Goal: Browse casually

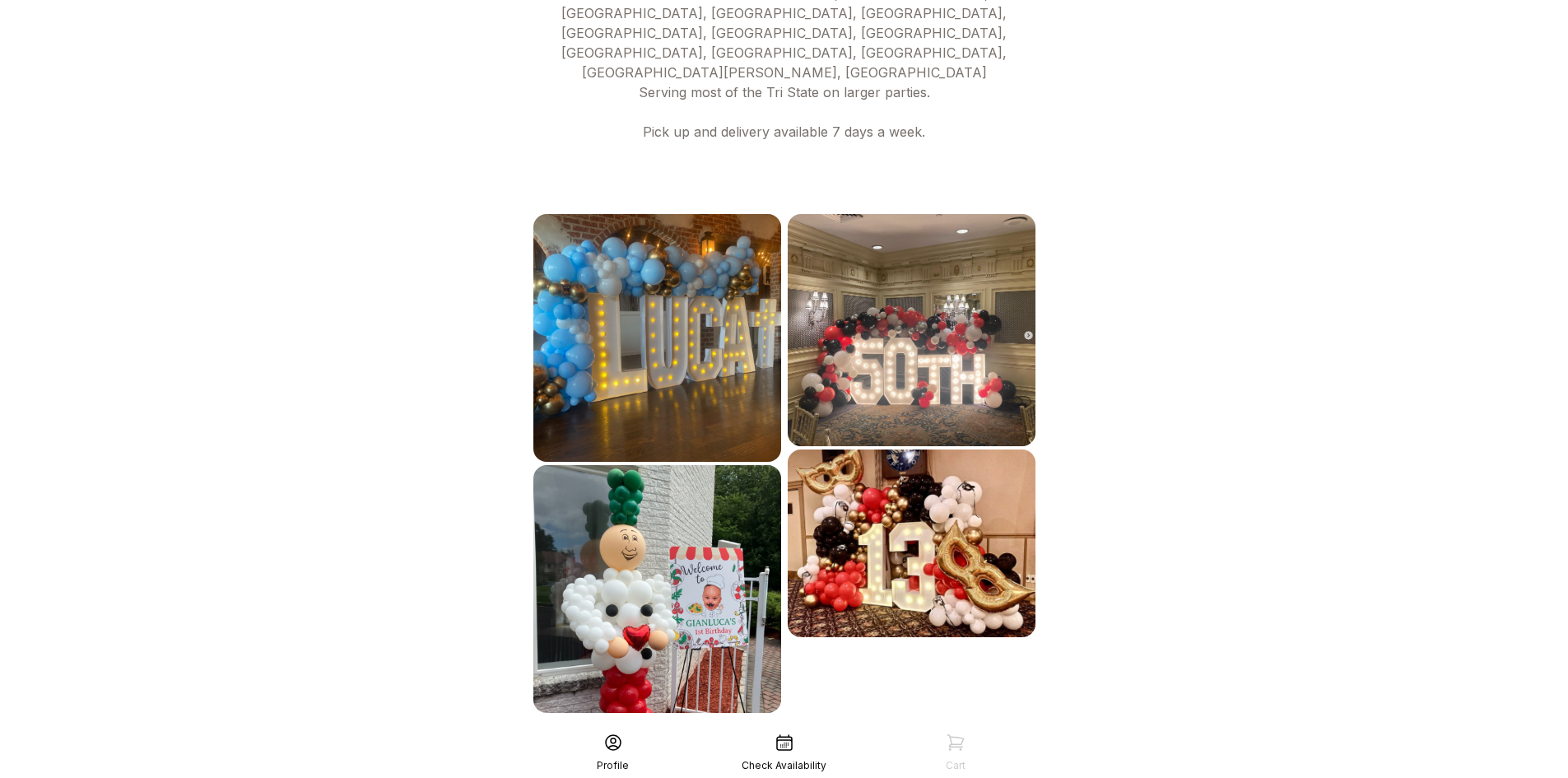
scroll to position [778, 0]
click at [914, 258] on img at bounding box center [912, 329] width 248 height 232
click at [851, 255] on img at bounding box center [912, 329] width 248 height 232
click at [850, 728] on div "See More" at bounding box center [784, 748] width 508 height 40
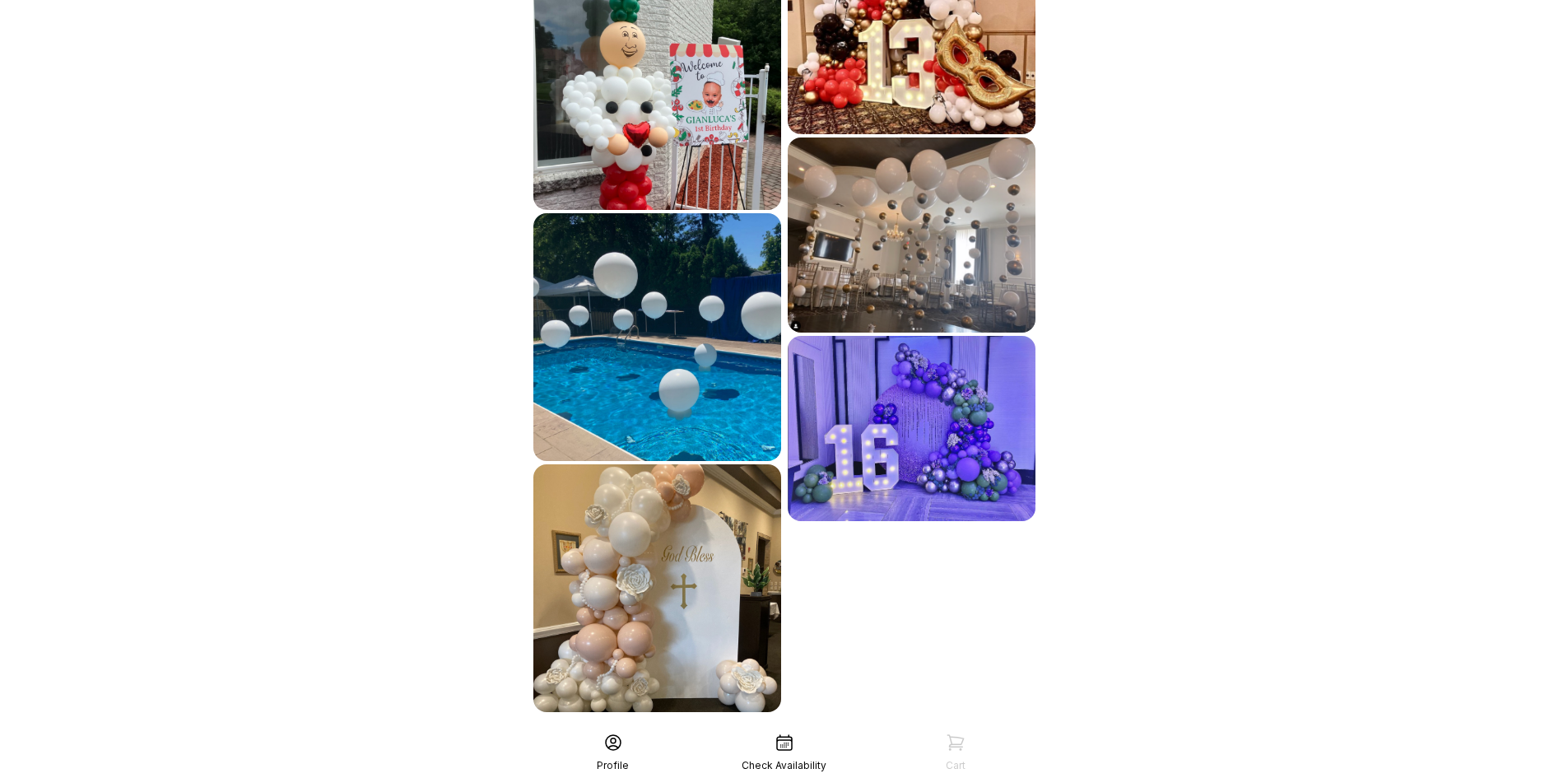
click at [832, 728] on div "See More" at bounding box center [784, 748] width 508 height 40
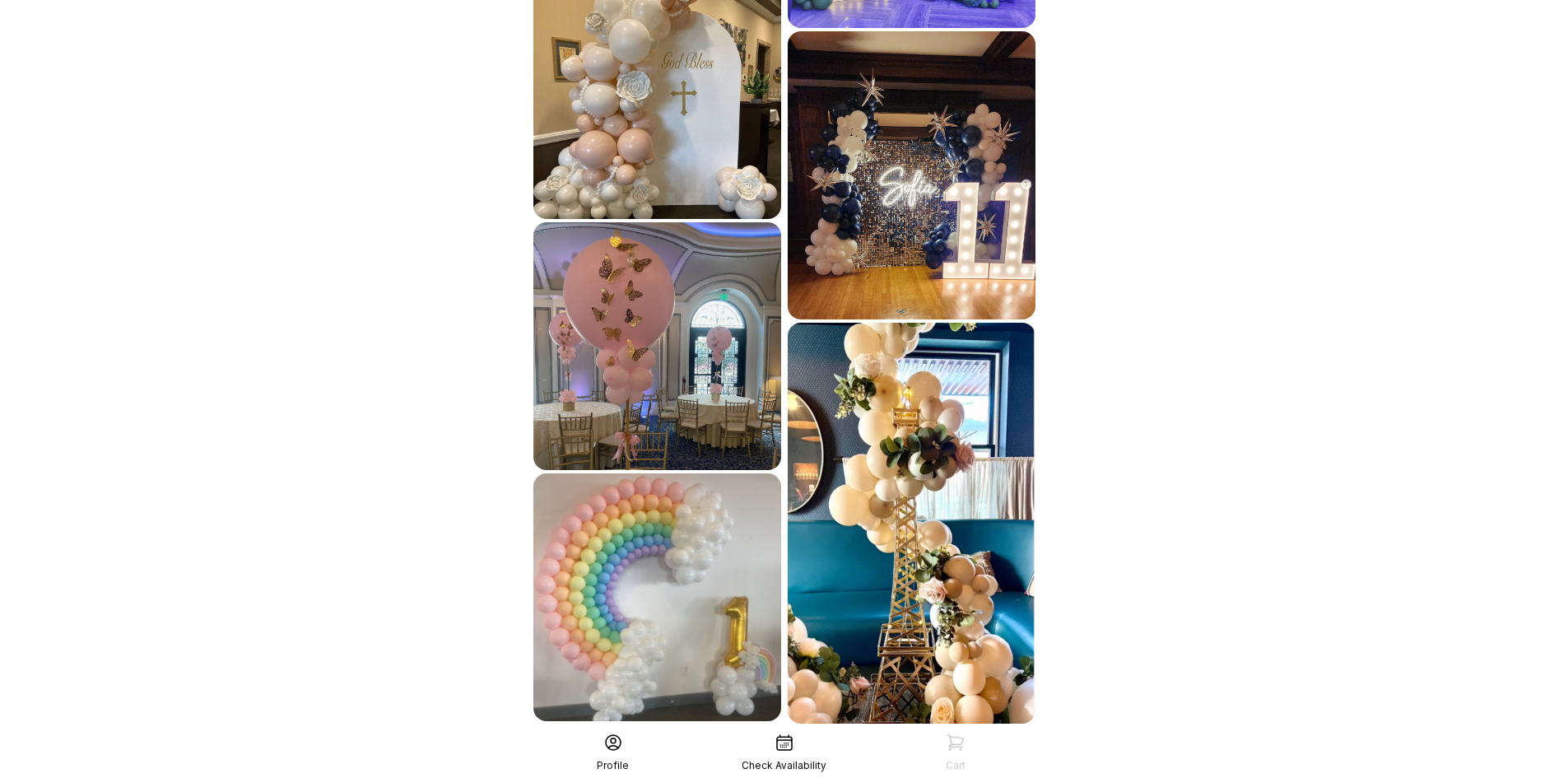
scroll to position [1785, 0]
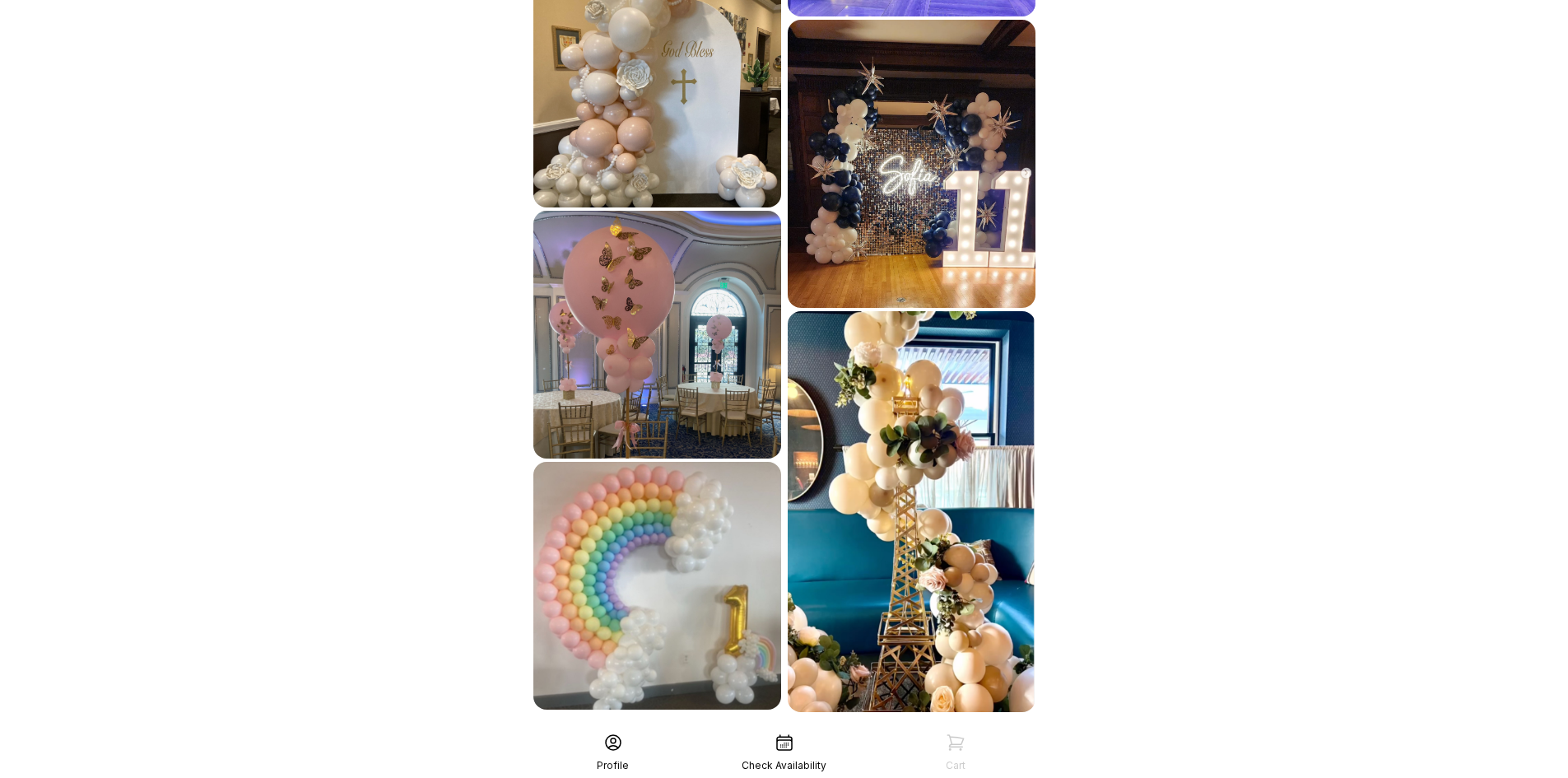
click at [800, 728] on div "See More" at bounding box center [784, 748] width 508 height 40
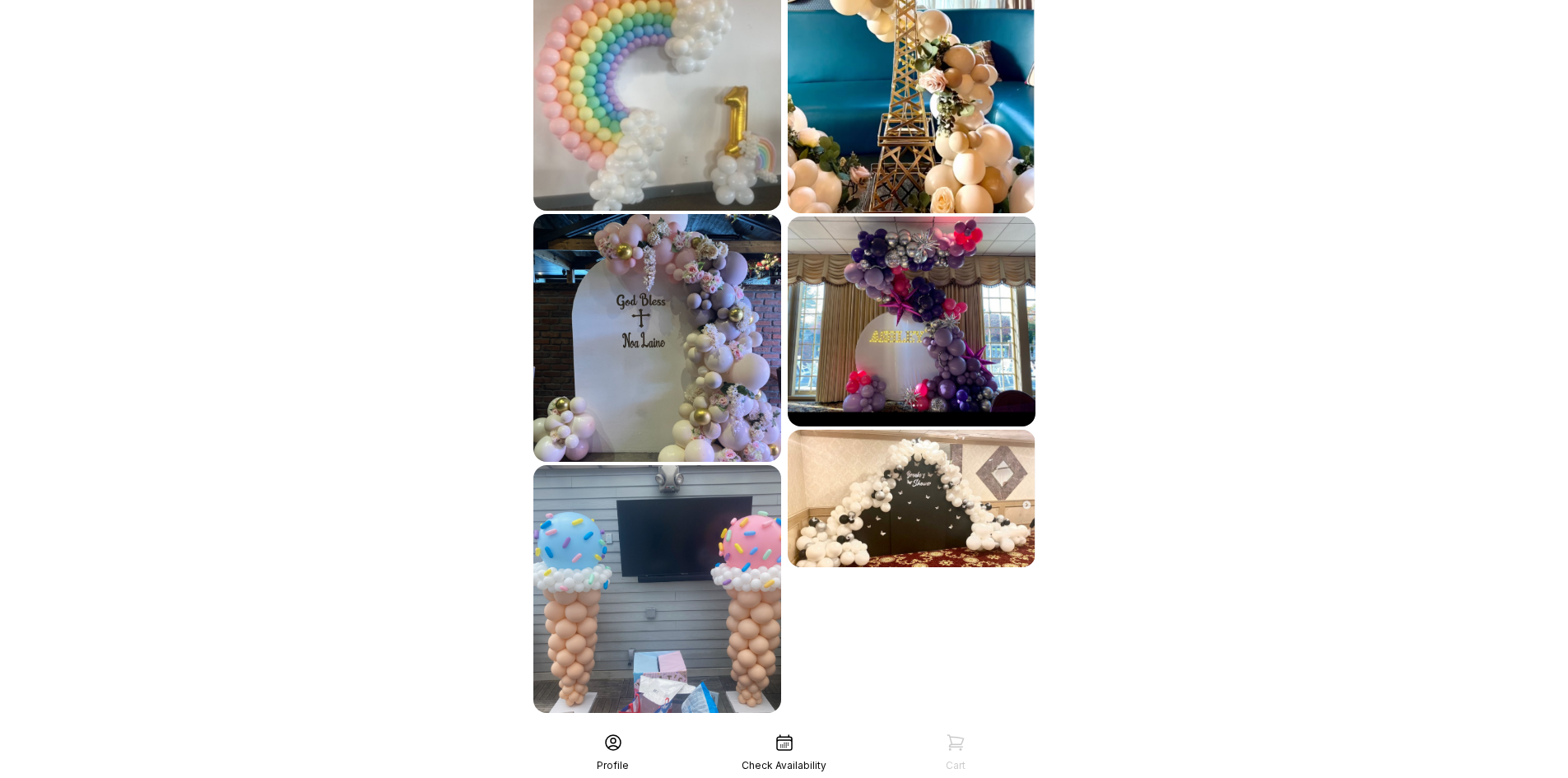
scroll to position [2284, 0]
click at [819, 728] on div "See More" at bounding box center [784, 748] width 508 height 40
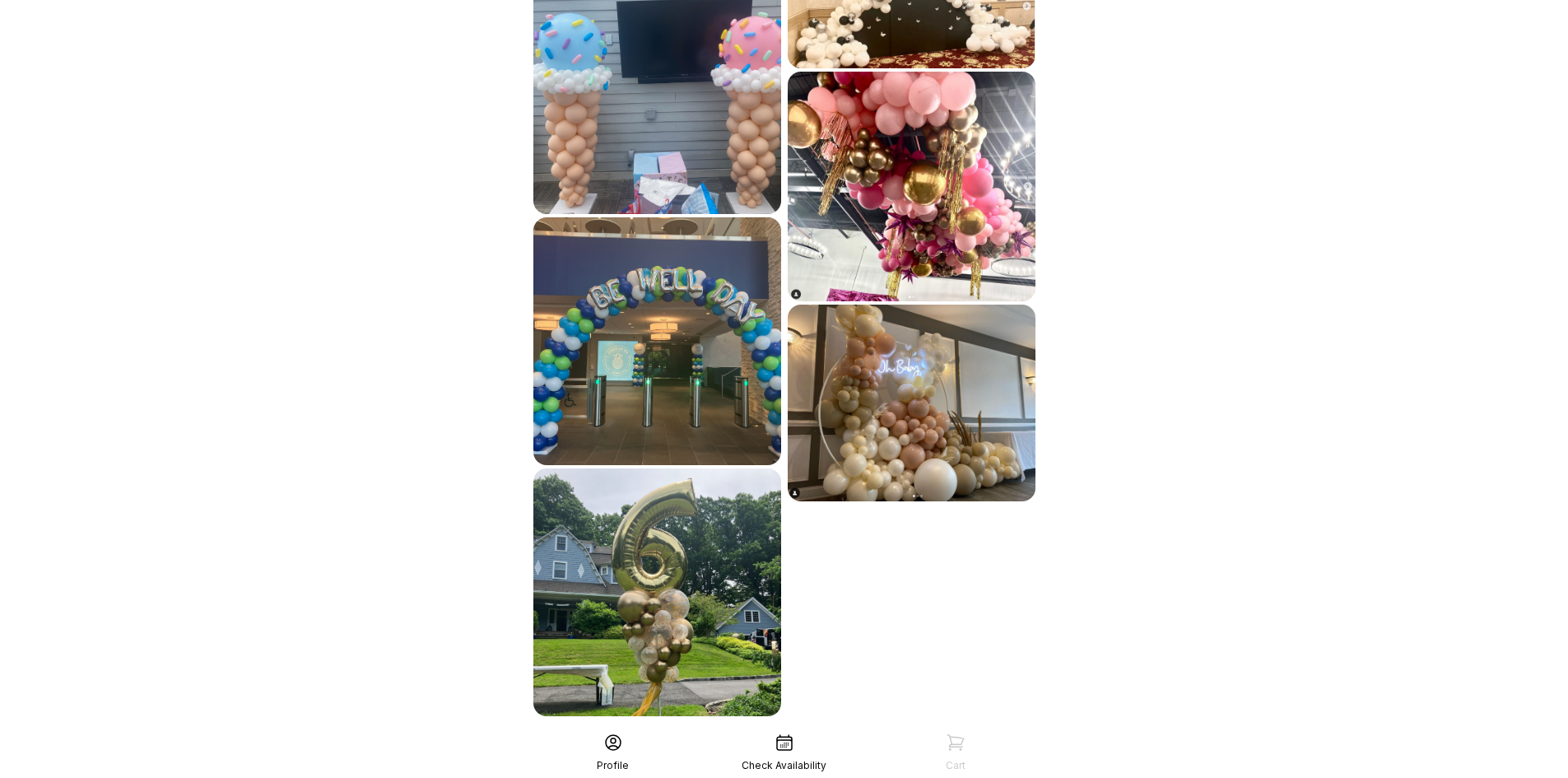
scroll to position [2786, 0]
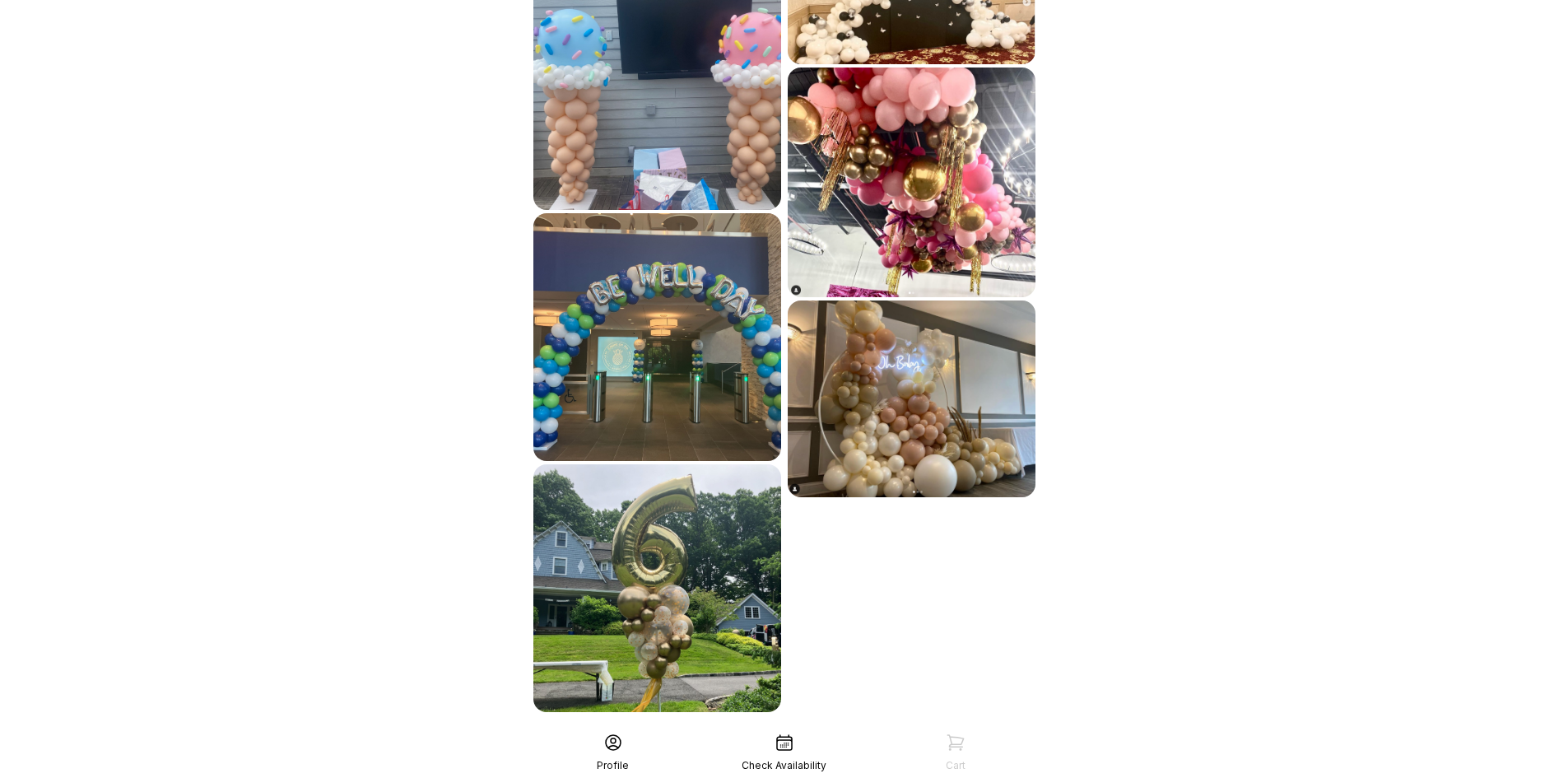
click at [821, 728] on div "See More" at bounding box center [784, 748] width 508 height 40
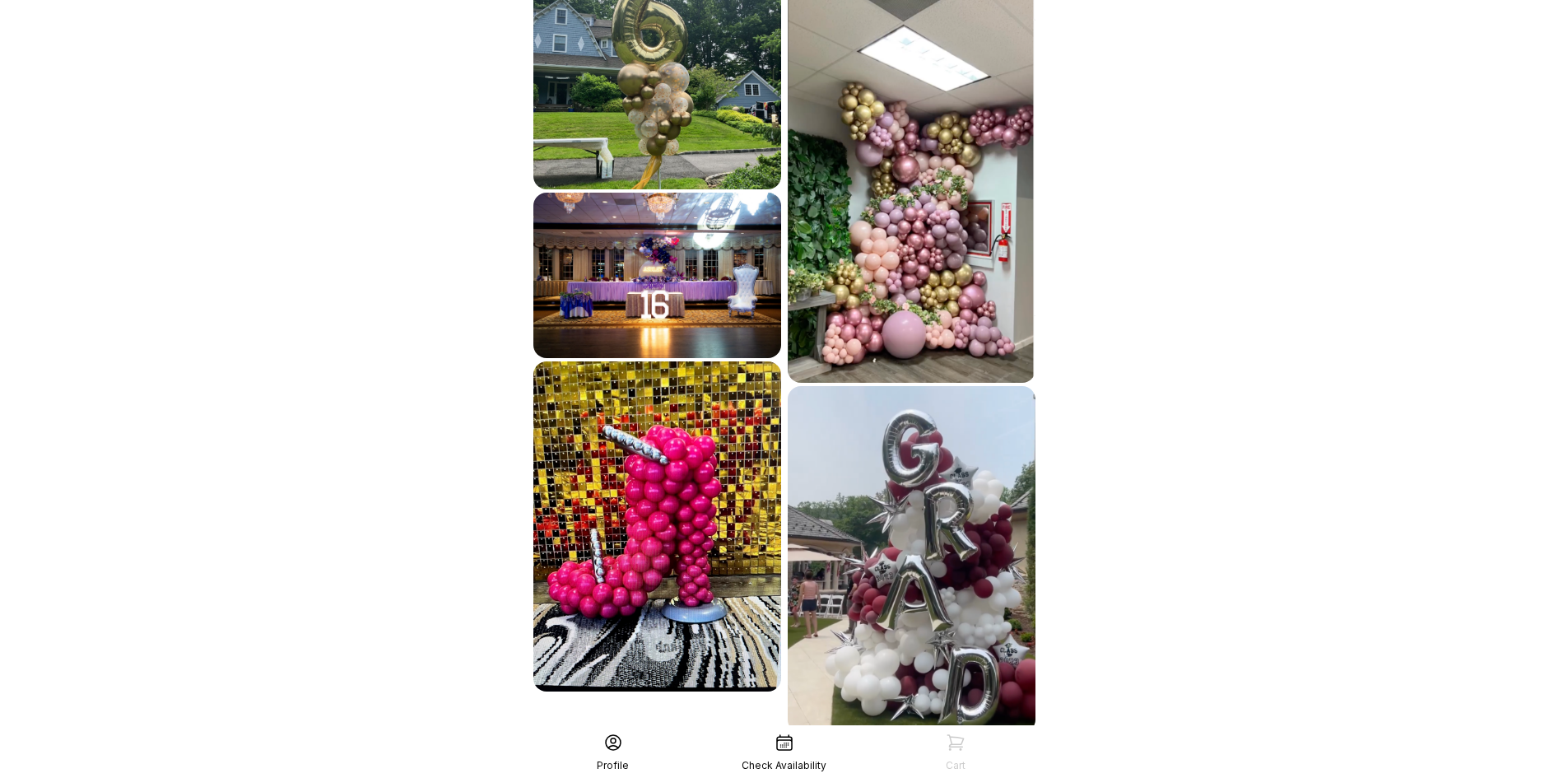
scroll to position [3330, 0]
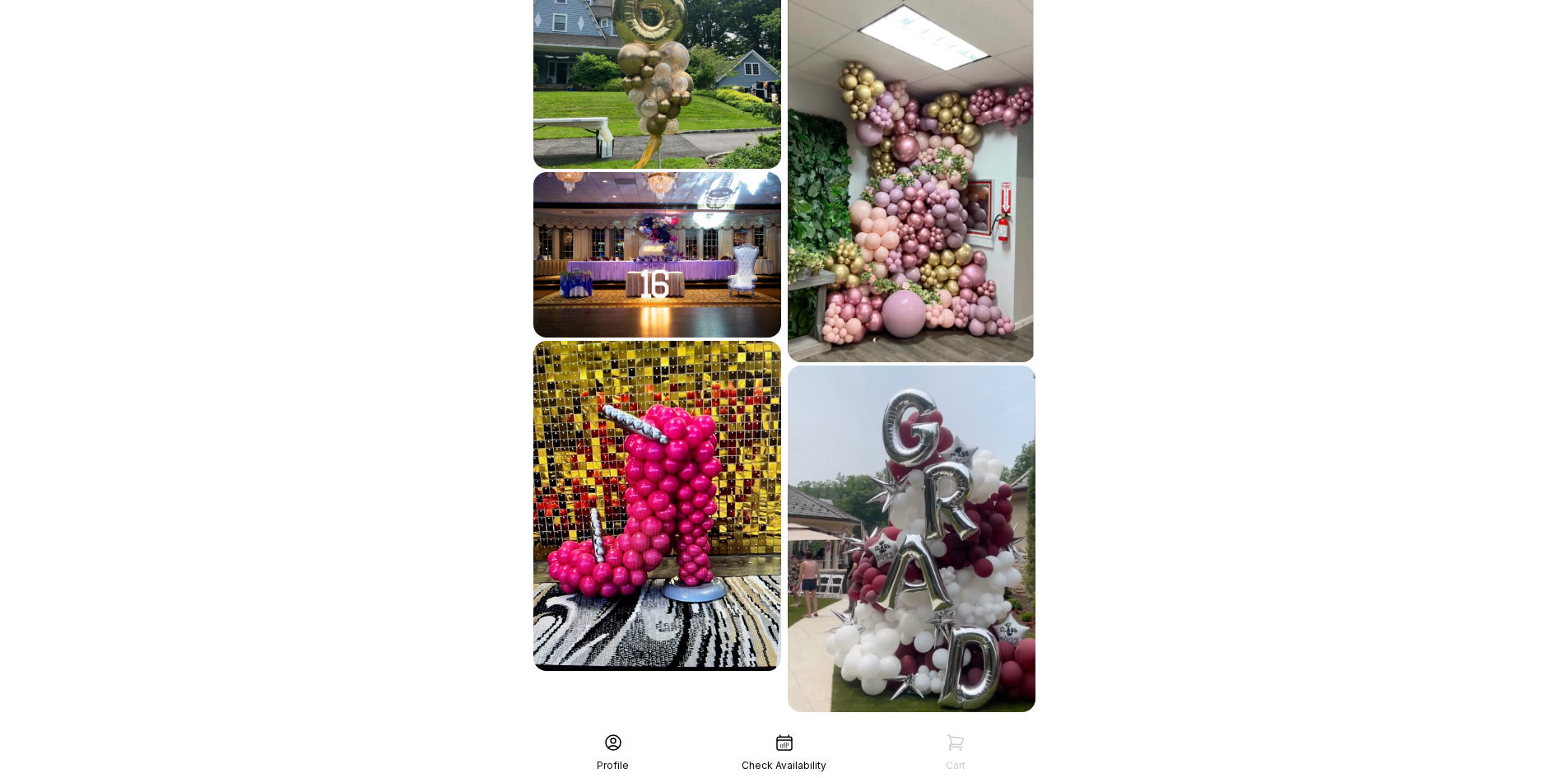
click at [783, 728] on div "See More" at bounding box center [784, 748] width 508 height 40
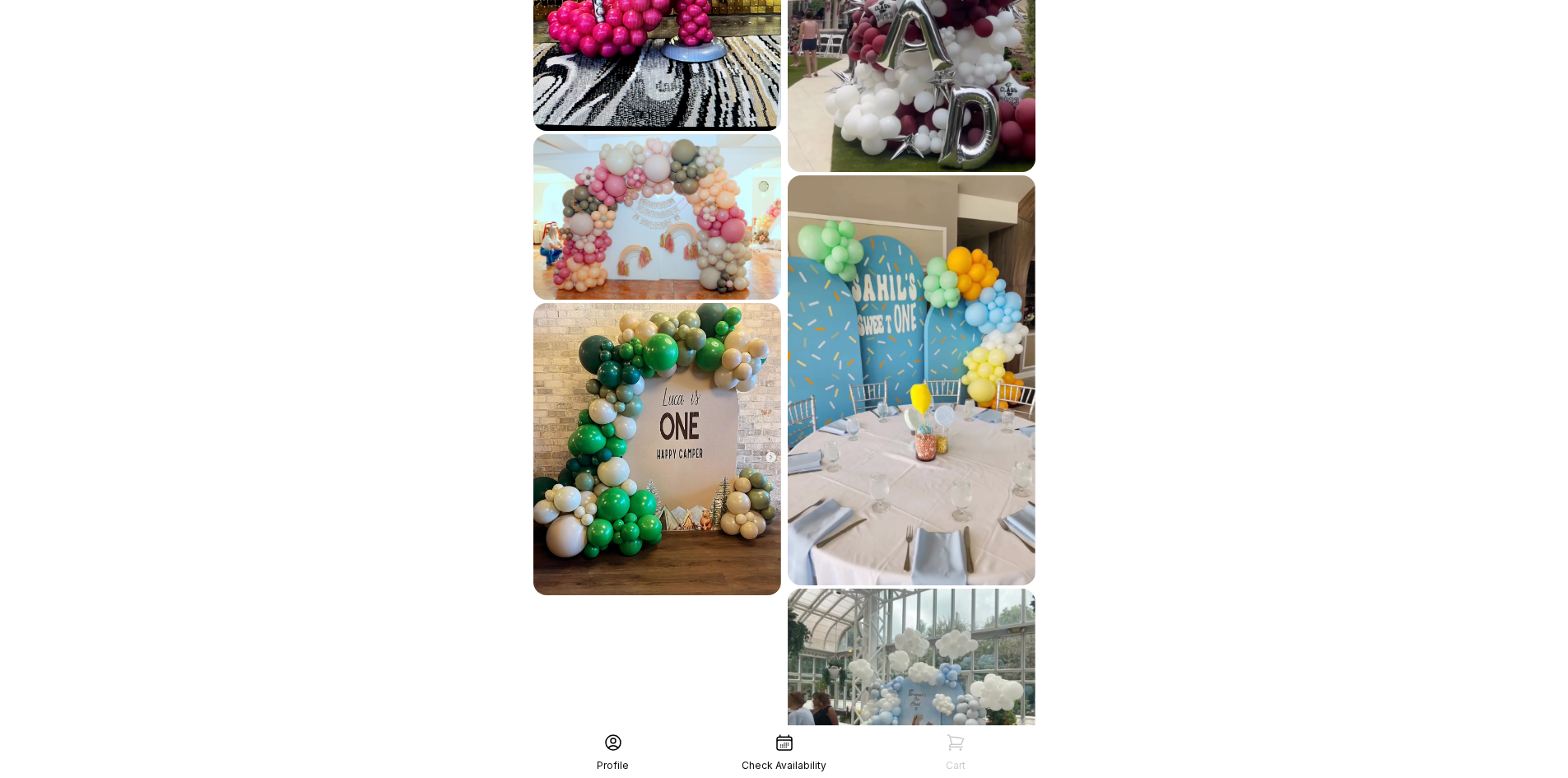
scroll to position [3933, 0]
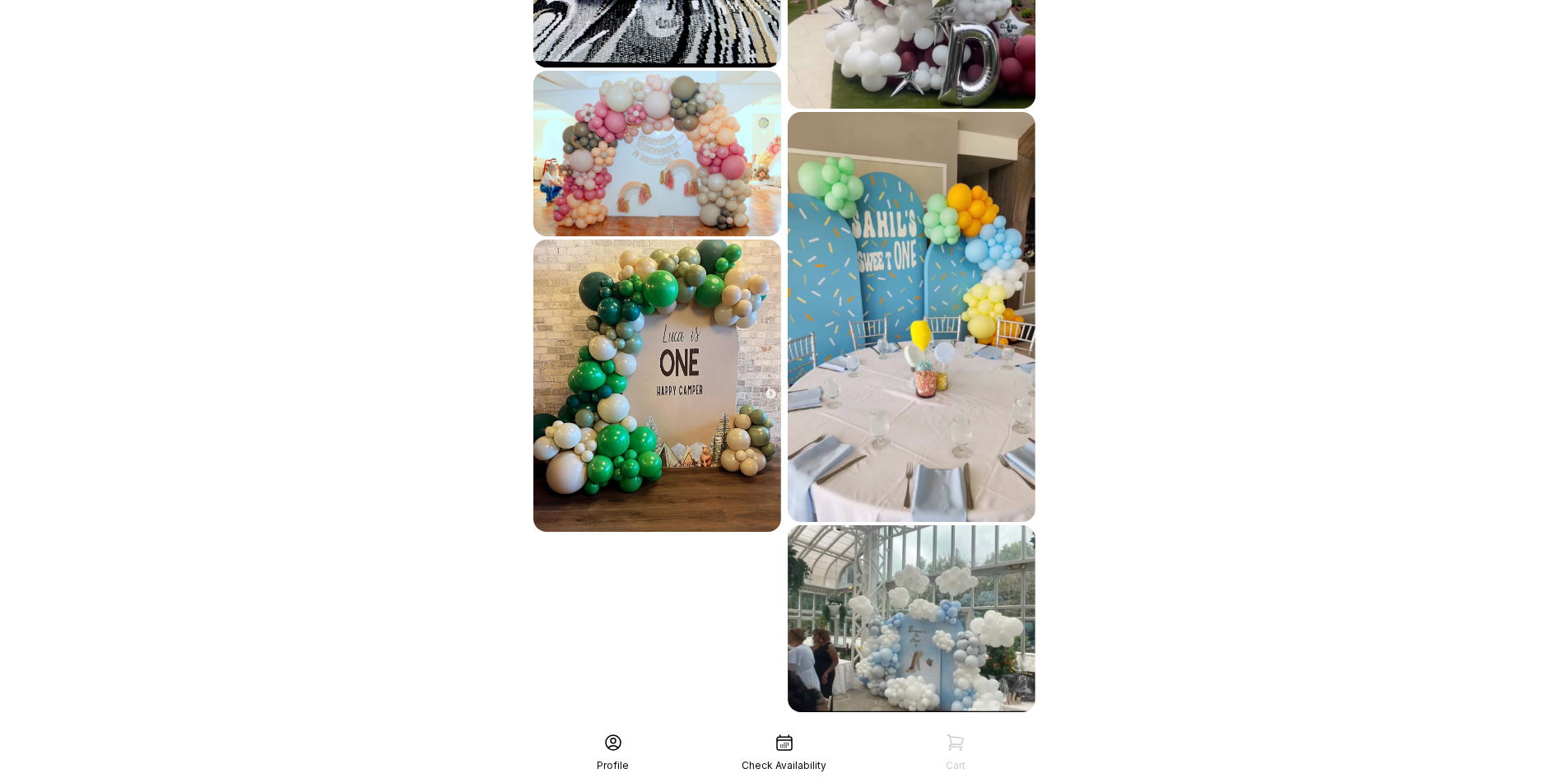
click at [836, 728] on div "See More" at bounding box center [784, 748] width 508 height 40
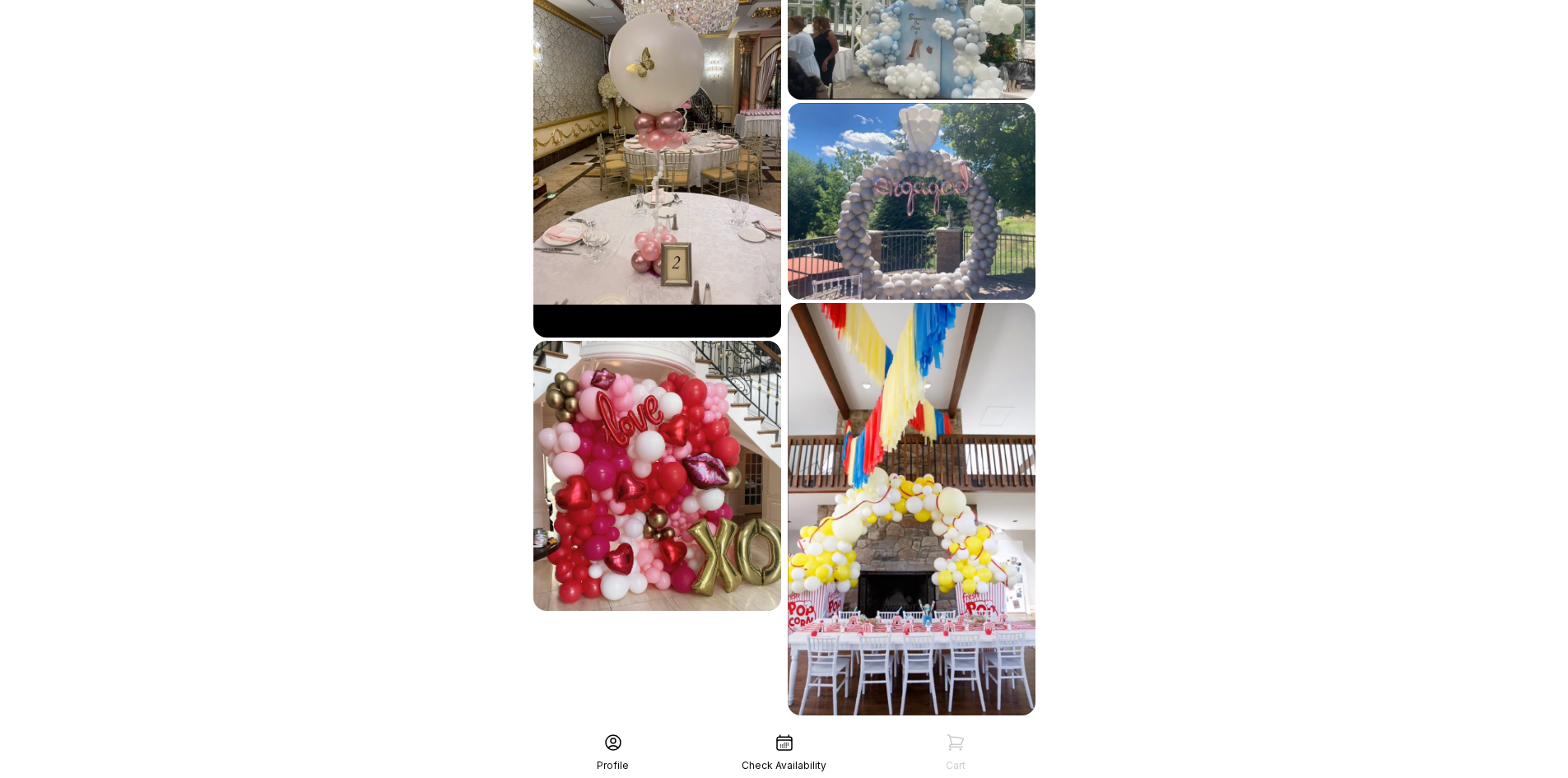
scroll to position [4549, 0]
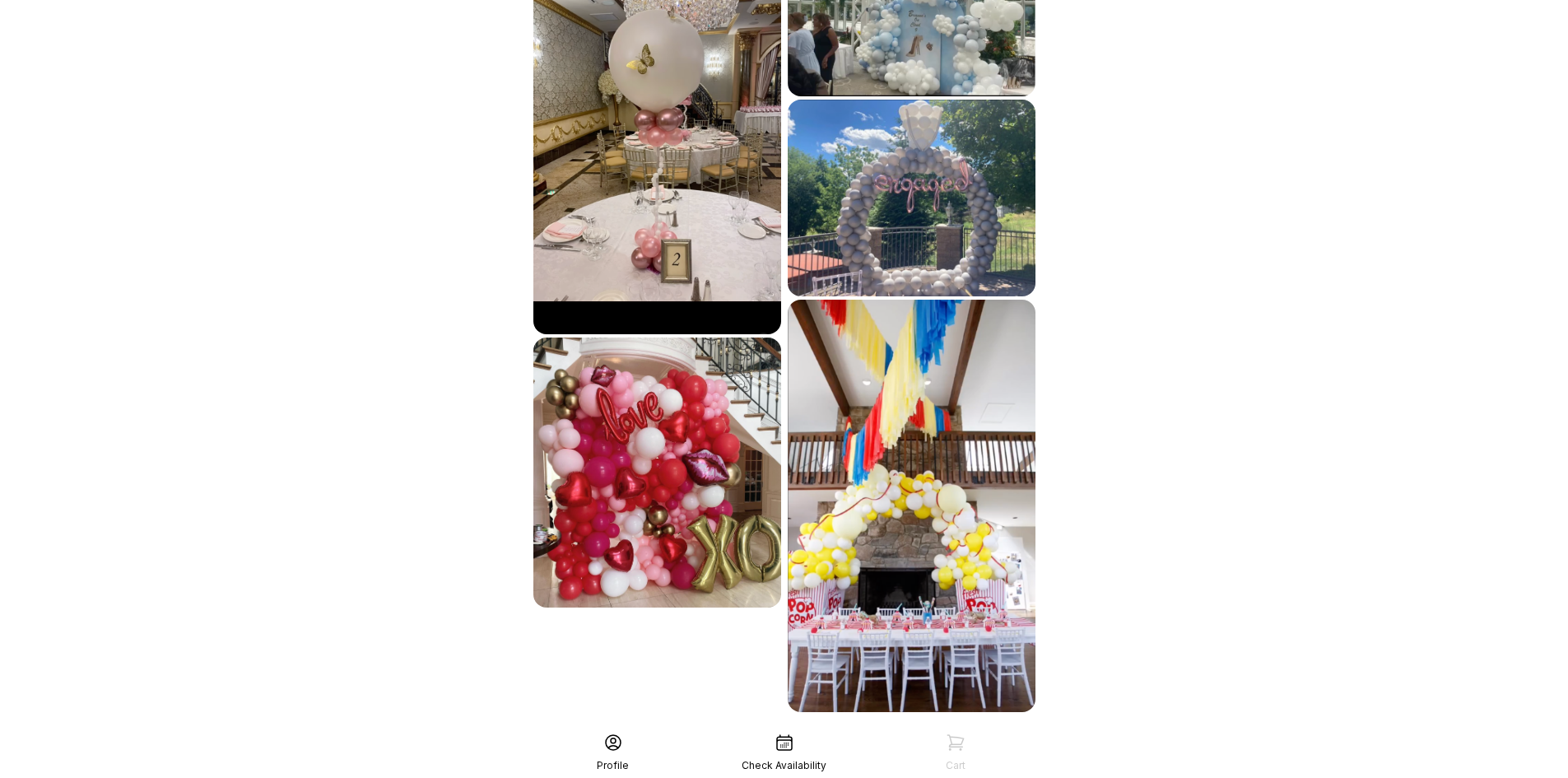
click at [815, 728] on div "See More" at bounding box center [784, 748] width 508 height 40
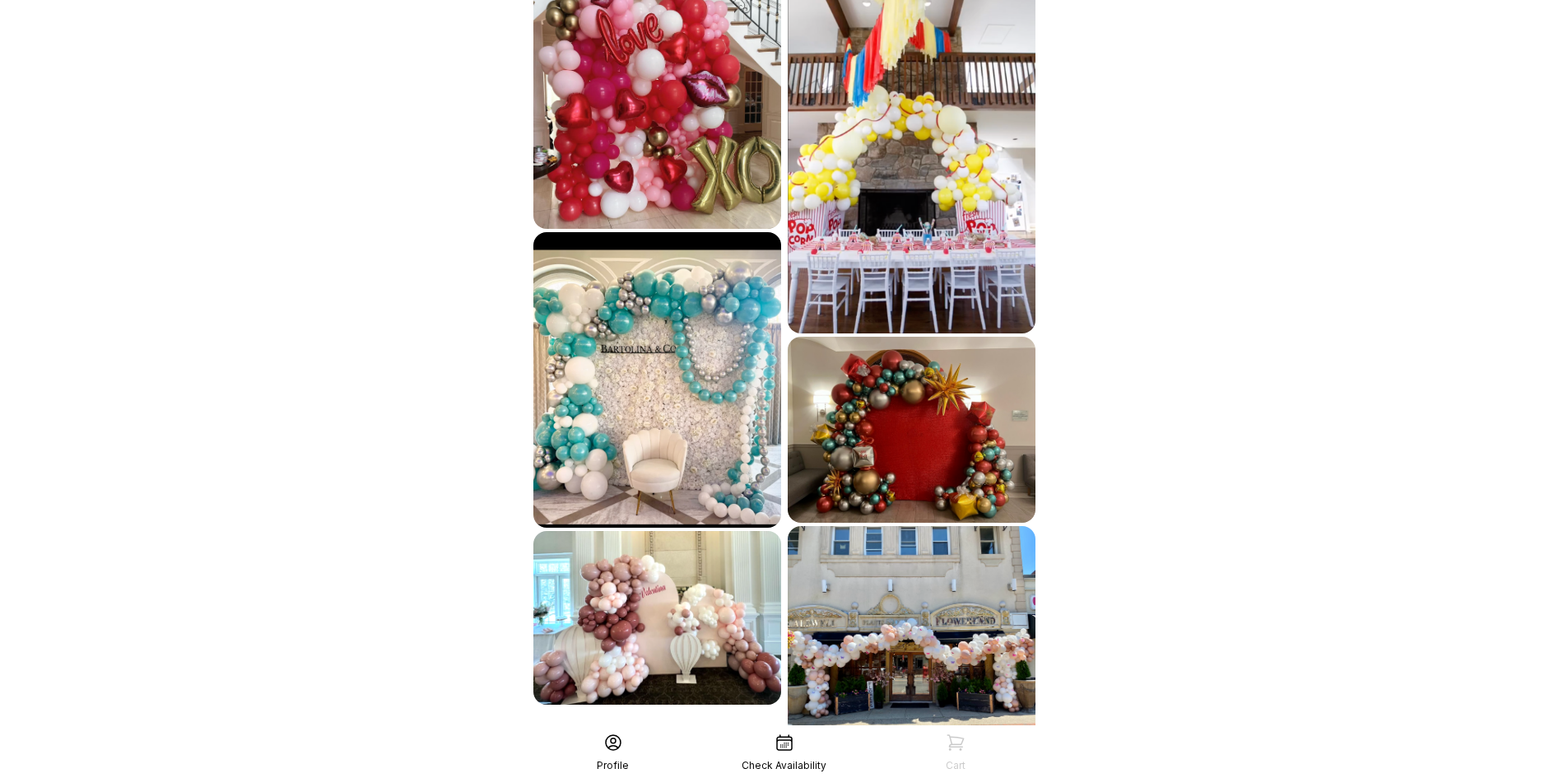
scroll to position [4957, 0]
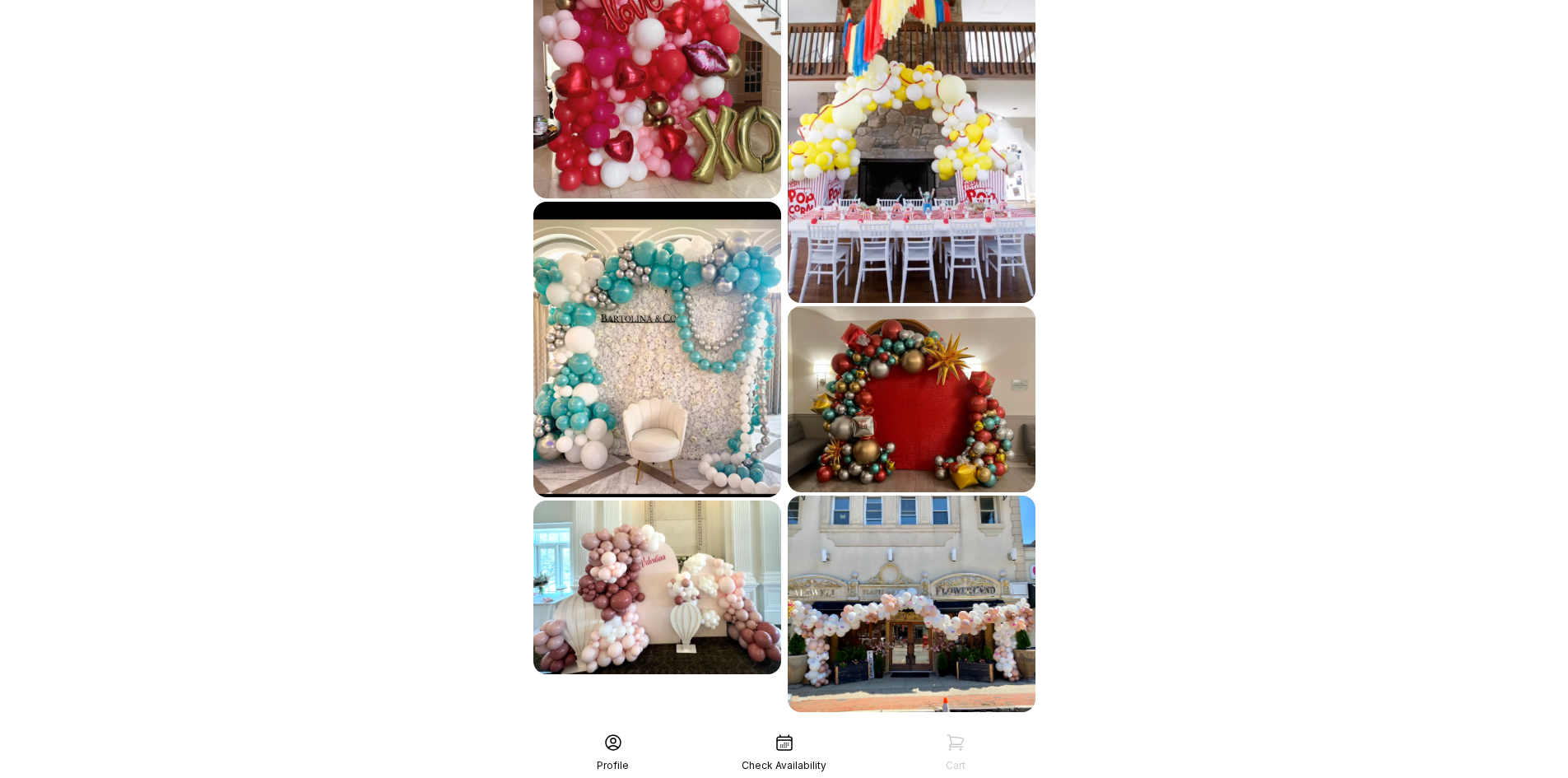
click at [815, 728] on div "See More" at bounding box center [784, 748] width 508 height 40
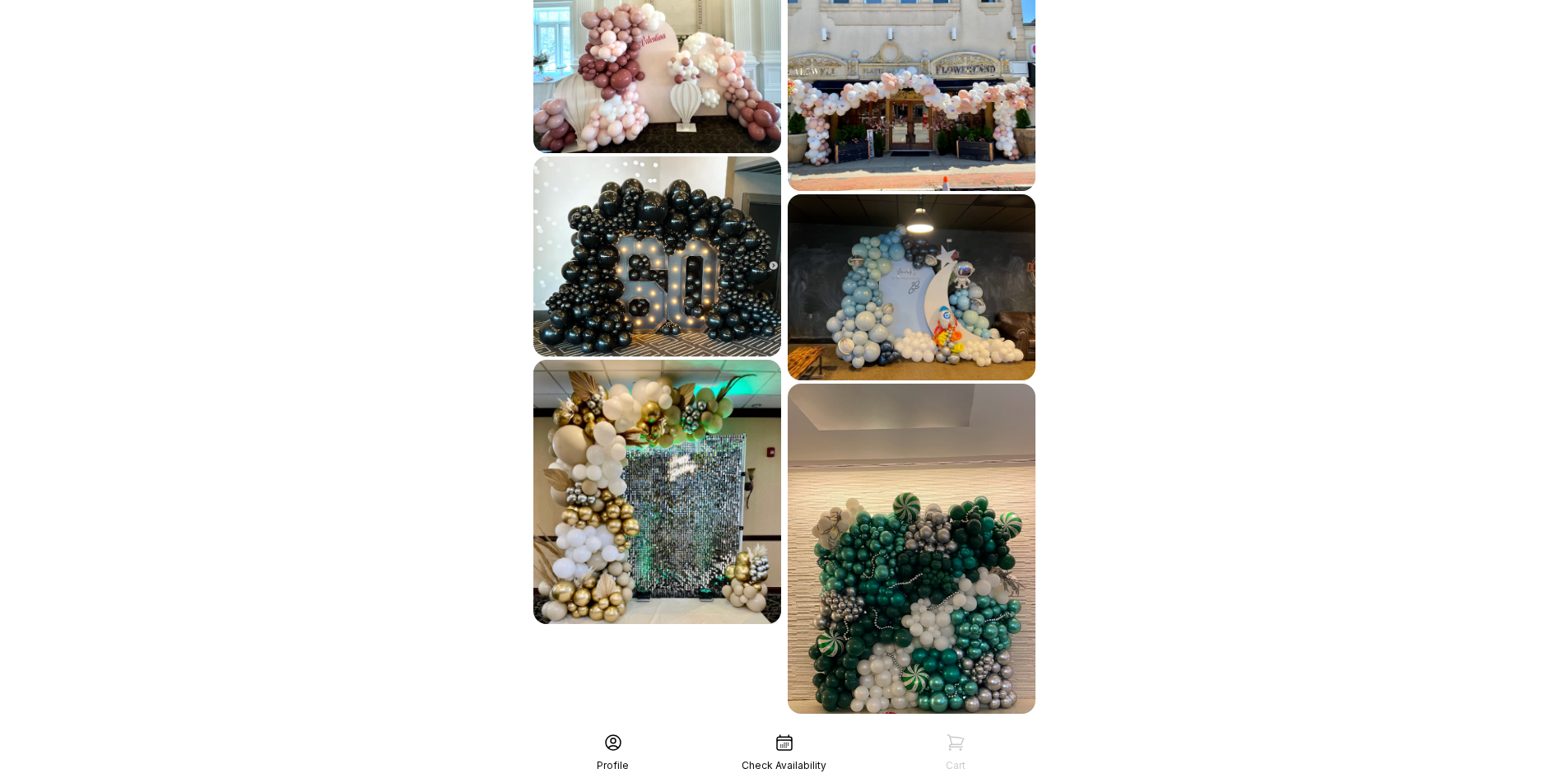
scroll to position [5480, 0]
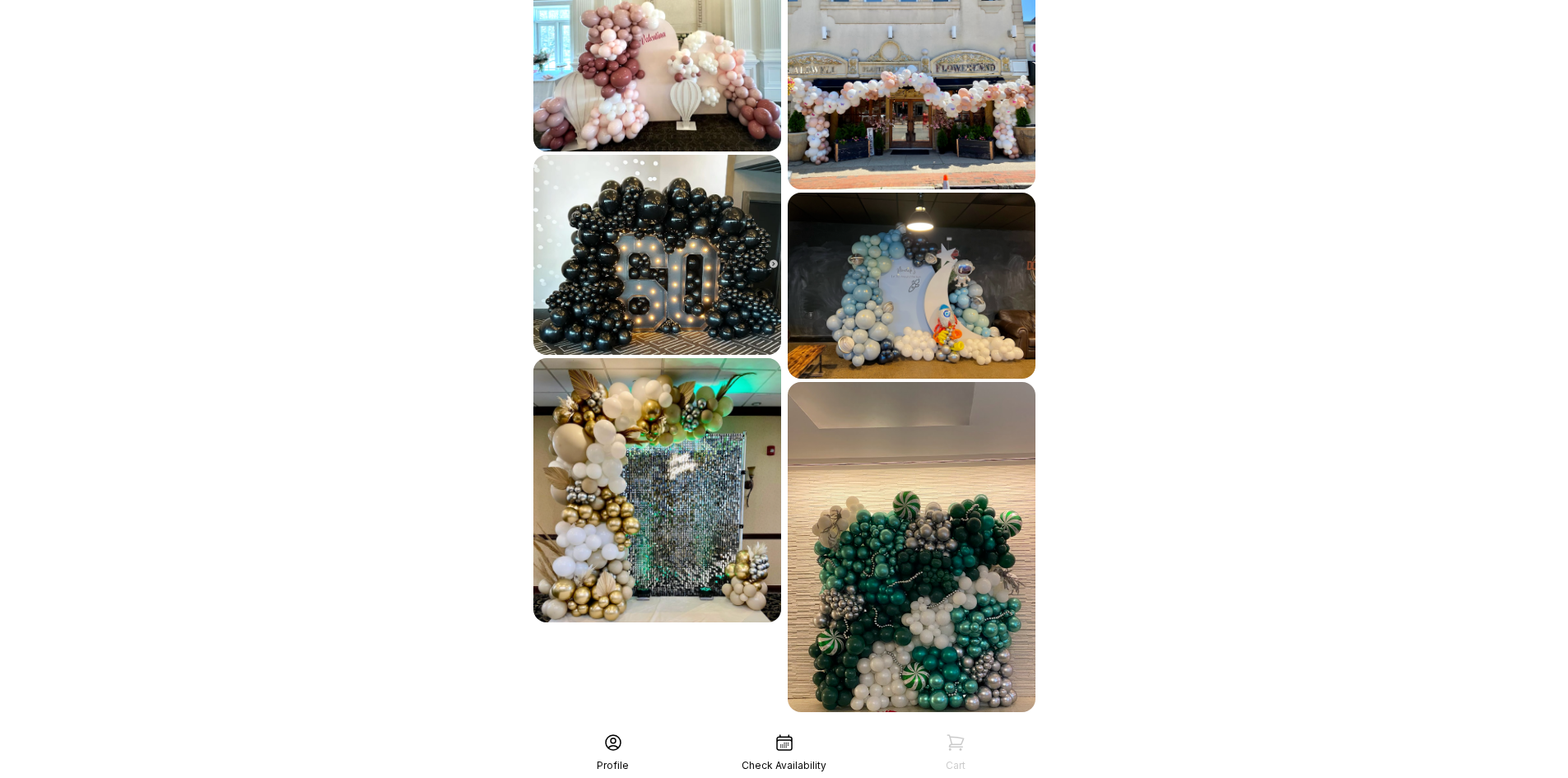
click at [827, 728] on div "See More" at bounding box center [784, 748] width 508 height 40
click at [822, 728] on div "See More" at bounding box center [784, 748] width 508 height 40
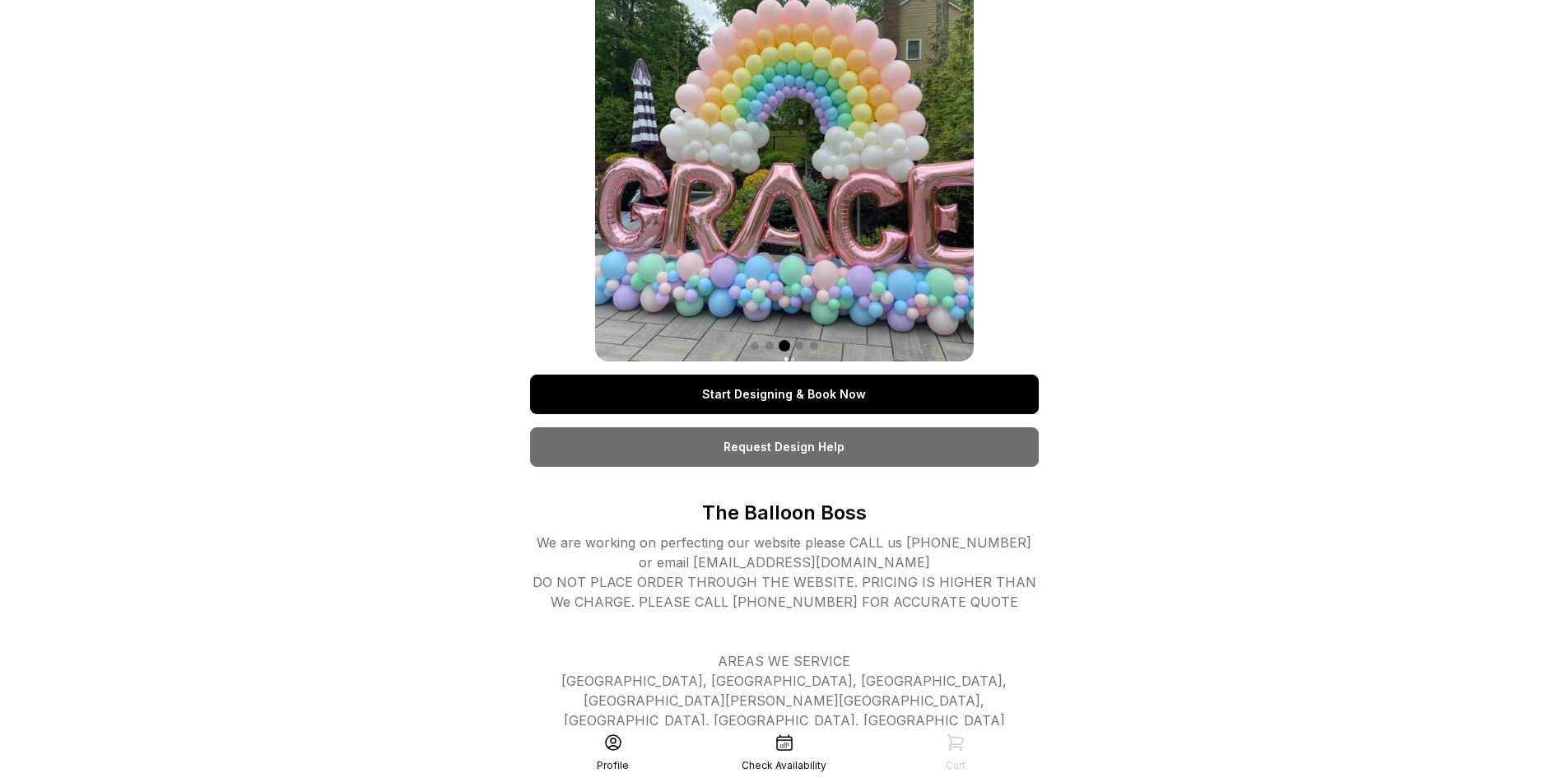
scroll to position [0, 0]
